Goal: Task Accomplishment & Management: Manage account settings

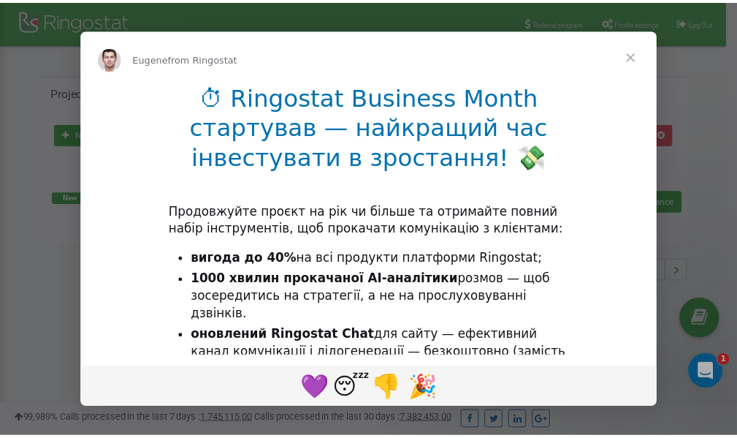
scroll to position [218, 0]
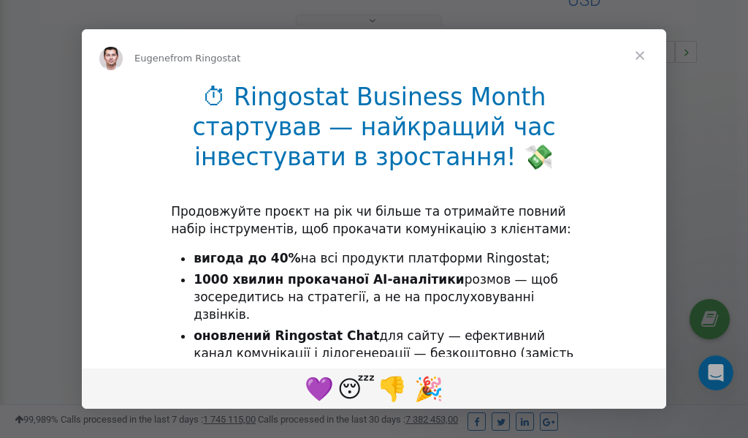
click at [643, 58] on span "Close" at bounding box center [640, 55] width 53 height 53
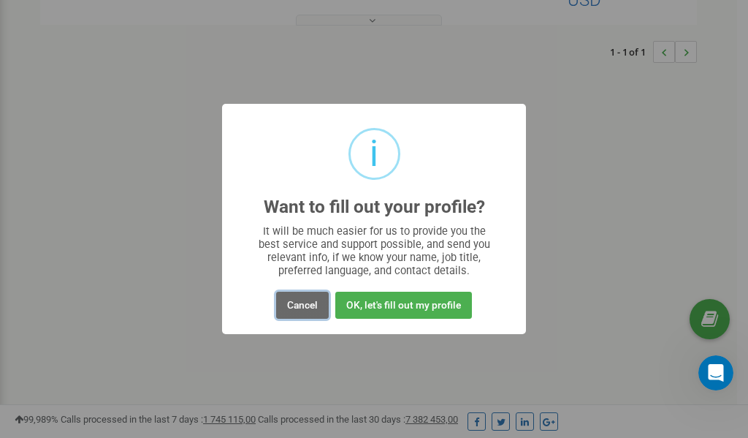
click at [306, 303] on button "Cancel" at bounding box center [302, 304] width 53 height 27
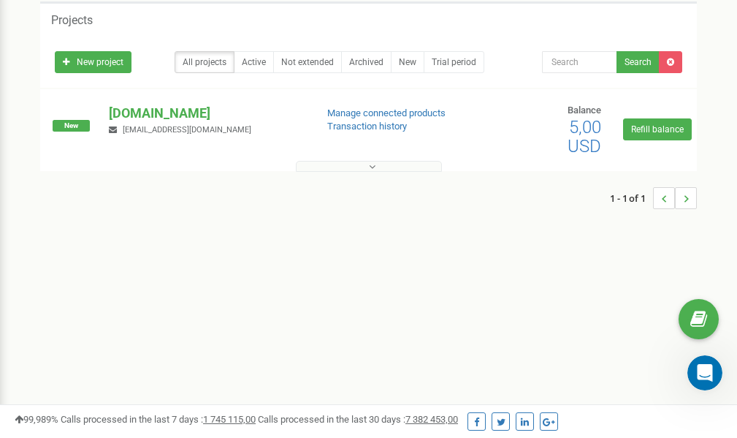
scroll to position [0, 0]
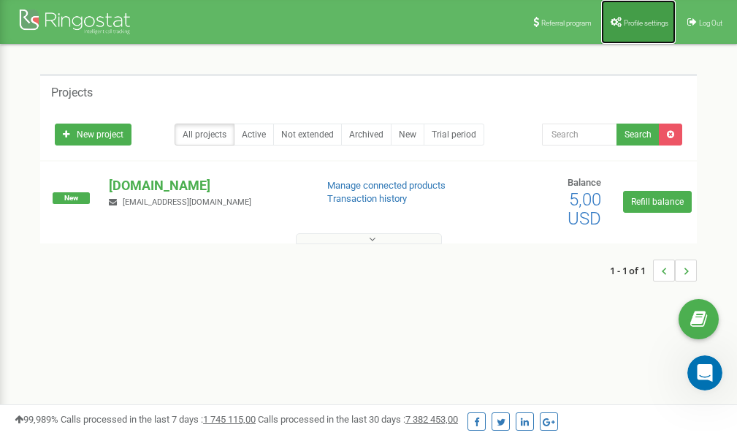
click at [644, 28] on link "Profile settings" at bounding box center [638, 22] width 75 height 44
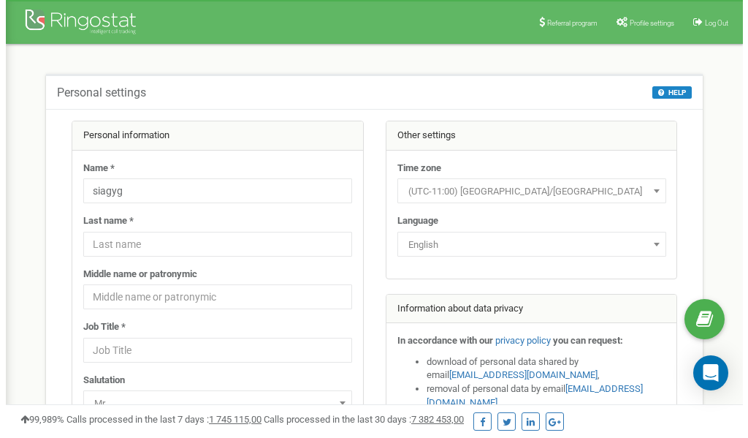
scroll to position [73, 0]
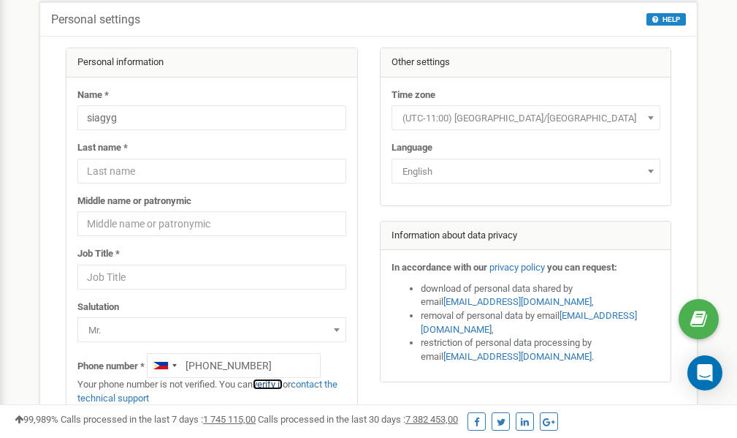
click at [279, 382] on link "verify it" at bounding box center [268, 383] width 30 height 11
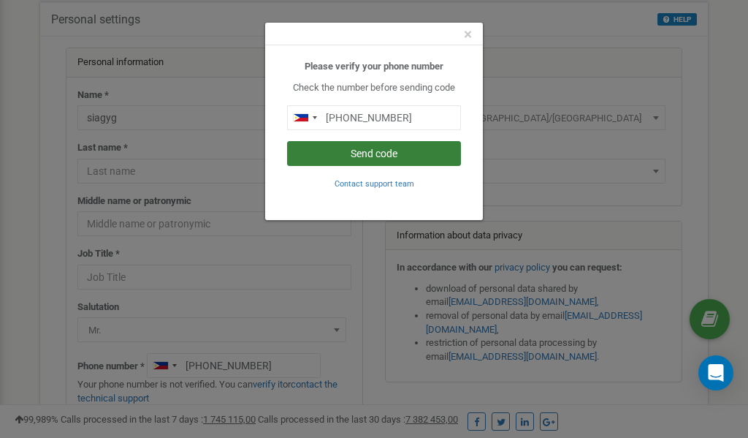
click at [387, 151] on button "Send code" at bounding box center [374, 153] width 174 height 25
